Goal: Complete application form: Fill out and submit a form for a specific purpose

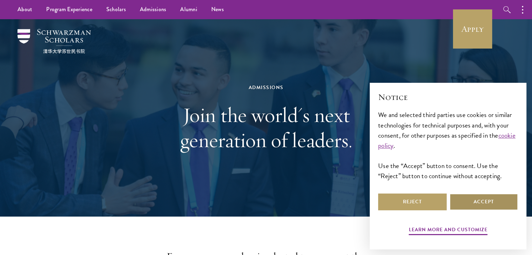
click at [475, 203] on button "Accept" at bounding box center [483, 202] width 68 height 17
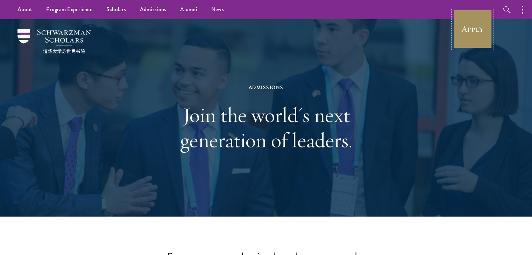
click at [468, 39] on link "Apply" at bounding box center [472, 28] width 39 height 39
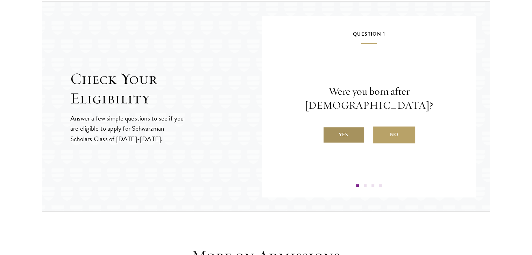
click at [342, 130] on label "Yes" at bounding box center [344, 134] width 42 height 17
click at [329, 130] on input "Yes" at bounding box center [326, 130] width 6 height 6
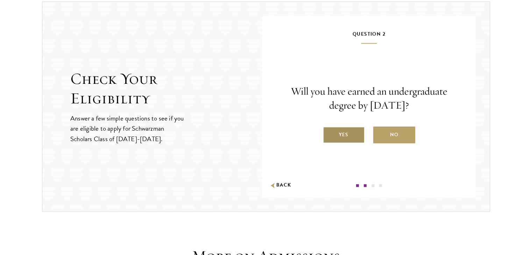
click at [346, 137] on label "Yes" at bounding box center [344, 134] width 42 height 17
click at [329, 133] on input "Yes" at bounding box center [326, 130] width 6 height 6
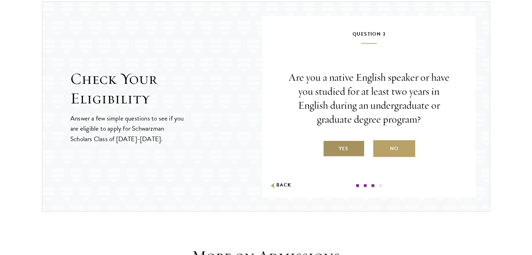
click at [346, 146] on label "Yes" at bounding box center [344, 148] width 42 height 17
click at [329, 146] on input "Yes" at bounding box center [326, 144] width 6 height 6
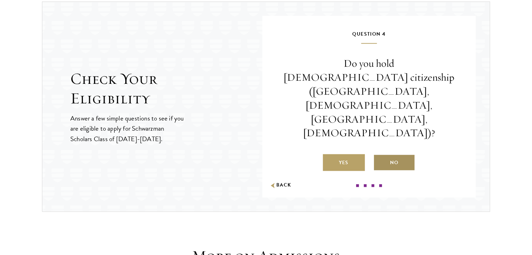
click at [385, 154] on label "No" at bounding box center [394, 162] width 42 height 17
click at [379, 155] on input "No" at bounding box center [376, 158] width 6 height 6
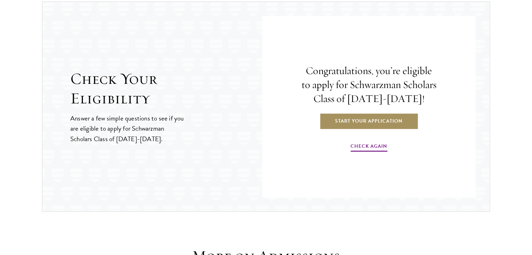
click at [362, 121] on link "Start Your Application" at bounding box center [368, 121] width 99 height 17
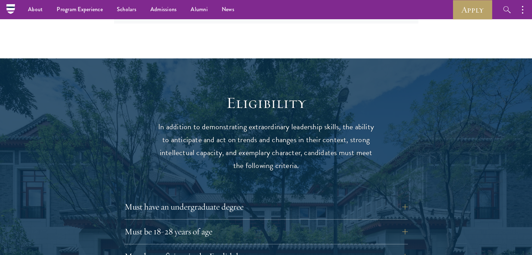
scroll to position [671, 0]
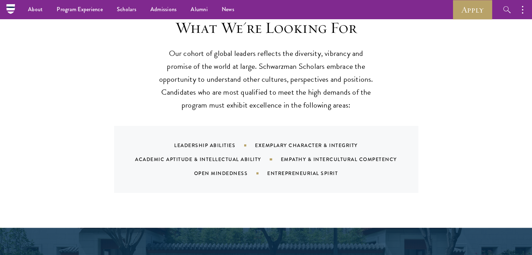
click at [440, 110] on div "What We're Looking For Our cohort of global leaders reflects the diversity, vib…" at bounding box center [265, 105] width 377 height 175
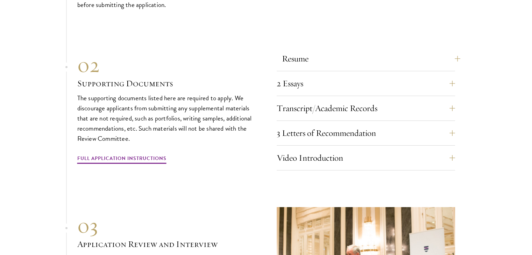
scroll to position [2308, 0]
click at [455, 54] on button "Resume" at bounding box center [371, 58] width 178 height 17
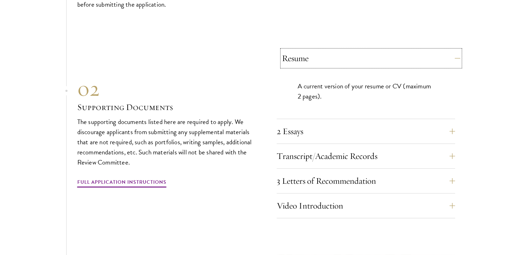
click at [455, 54] on button "Resume" at bounding box center [371, 58] width 178 height 17
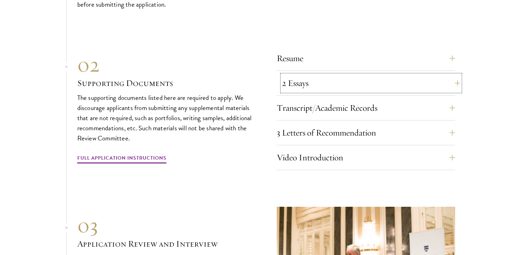
click at [453, 81] on button "2 Essays" at bounding box center [371, 83] width 178 height 17
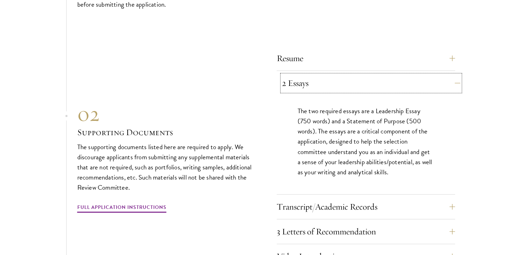
click at [453, 81] on button "2 Essays" at bounding box center [371, 83] width 178 height 17
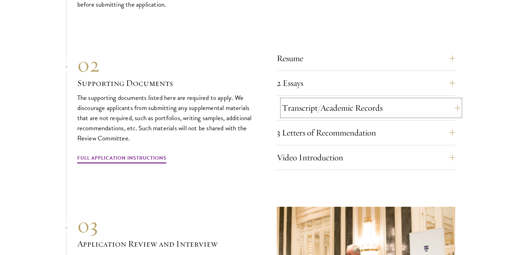
click at [458, 103] on button "Transcript/Academic Records" at bounding box center [371, 108] width 178 height 17
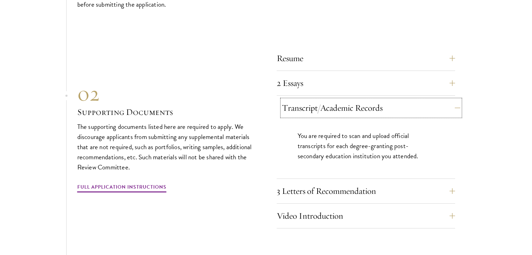
click at [458, 103] on button "Transcript/Academic Records" at bounding box center [371, 108] width 178 height 17
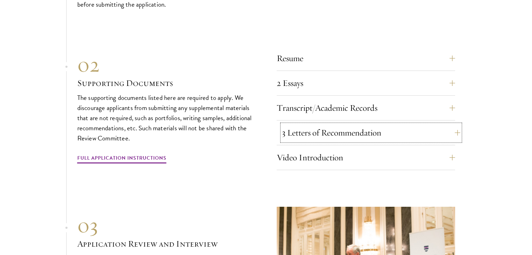
click at [452, 130] on button "3 Letters of Recommendation" at bounding box center [371, 132] width 178 height 17
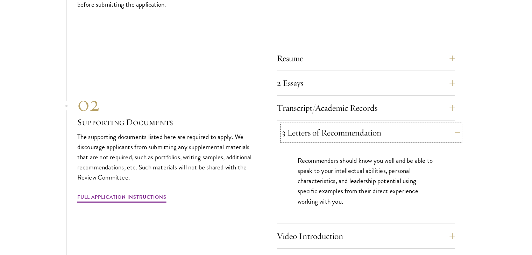
click at [452, 130] on button "3 Letters of Recommendation" at bounding box center [371, 132] width 178 height 17
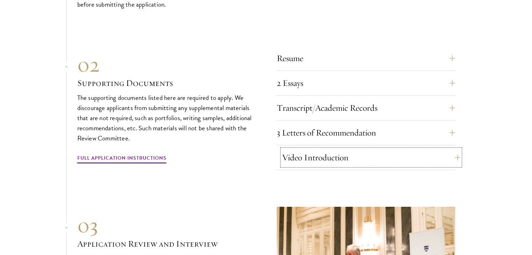
click at [456, 157] on button "Video Introduction" at bounding box center [371, 157] width 178 height 17
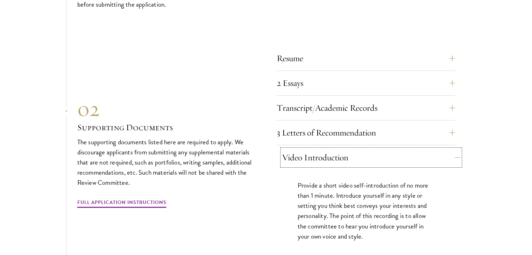
click at [456, 157] on button "Video Introduction" at bounding box center [371, 157] width 178 height 17
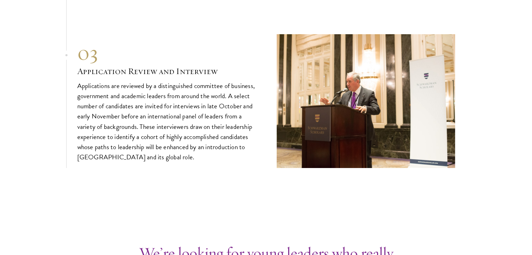
scroll to position [2481, 0]
